Goal: Transaction & Acquisition: Purchase product/service

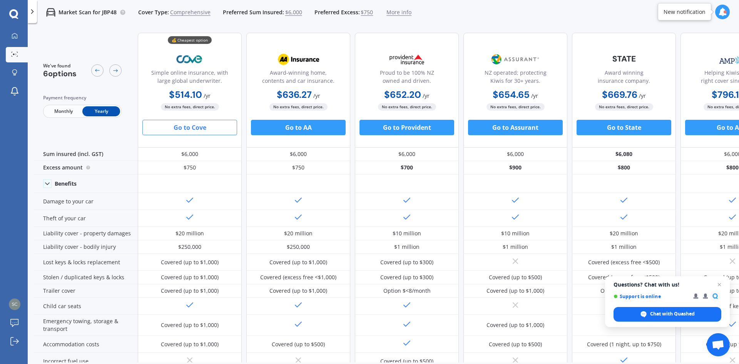
click at [193, 127] on button "Go to Cove" at bounding box center [189, 127] width 95 height 15
